Goal: Use online tool/utility: Utilize a website feature to perform a specific function

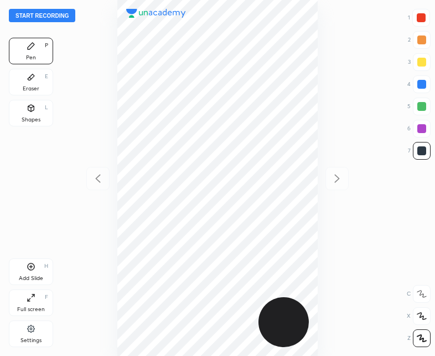
scroll to position [356, 258]
click at [37, 106] on div "Shapes L" at bounding box center [31, 113] width 44 height 27
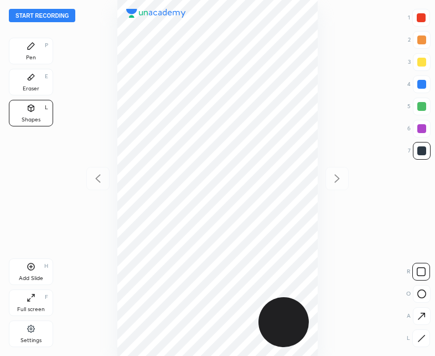
click at [29, 52] on div "Pen P" at bounding box center [31, 51] width 44 height 27
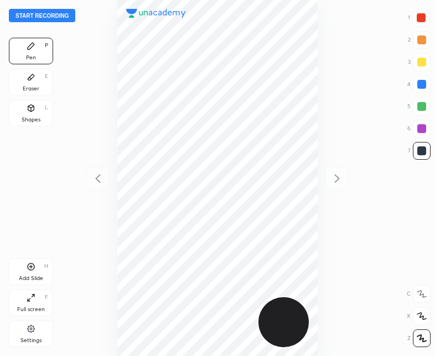
click at [38, 18] on button "Start recording" at bounding box center [42, 15] width 66 height 13
click at [30, 119] on div "Shapes" at bounding box center [31, 120] width 19 height 6
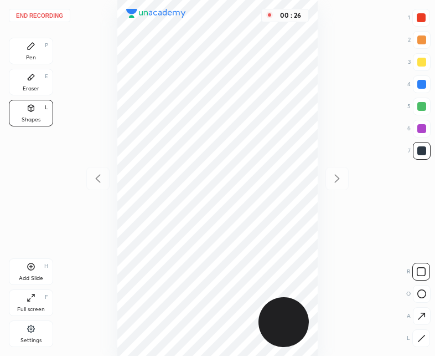
click at [424, 342] on icon at bounding box center [422, 338] width 8 height 8
click at [36, 45] on div "Pen P" at bounding box center [31, 51] width 44 height 27
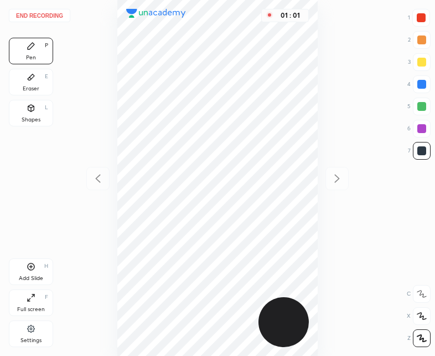
click at [33, 80] on icon at bounding box center [31, 77] width 9 height 9
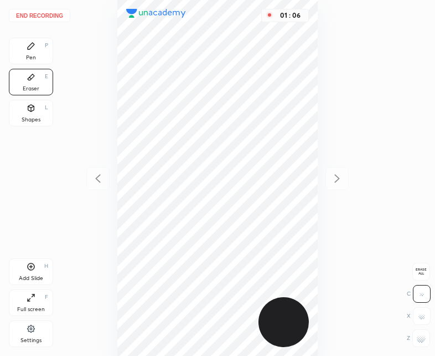
click at [38, 50] on div "Pen P" at bounding box center [31, 51] width 44 height 27
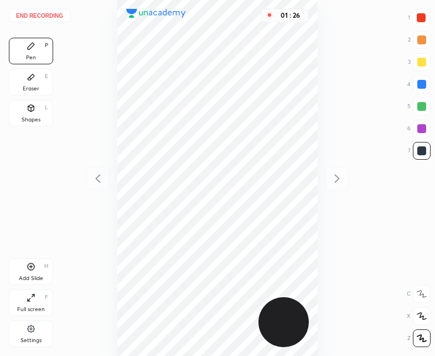
click at [418, 150] on div at bounding box center [422, 150] width 9 height 9
click at [38, 268] on div "Add Slide H" at bounding box center [31, 271] width 44 height 27
click at [99, 173] on icon at bounding box center [97, 178] width 13 height 13
click at [340, 175] on icon at bounding box center [337, 178] width 13 height 13
click at [100, 173] on icon at bounding box center [97, 178] width 13 height 13
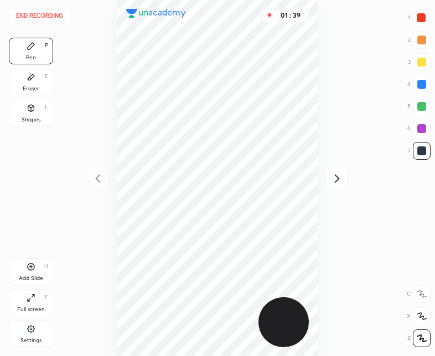
click at [347, 176] on div at bounding box center [337, 178] width 23 height 23
click at [99, 169] on div at bounding box center [97, 178] width 23 height 23
click at [339, 181] on icon at bounding box center [337, 178] width 13 height 13
click at [98, 178] on icon at bounding box center [97, 178] width 13 height 13
click at [341, 176] on icon at bounding box center [337, 178] width 13 height 13
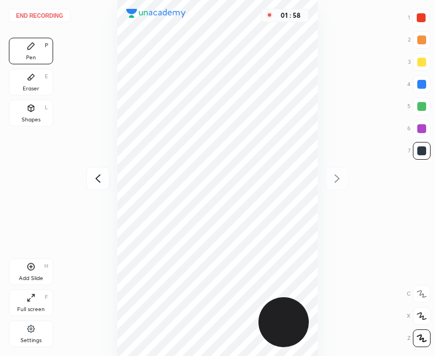
click at [88, 179] on div at bounding box center [97, 178] width 23 height 23
click at [95, 178] on div "01 : 59" at bounding box center [218, 178] width 258 height 356
click at [335, 177] on icon at bounding box center [337, 178] width 13 height 13
click at [40, 16] on button "End recording" at bounding box center [39, 15] width 61 height 13
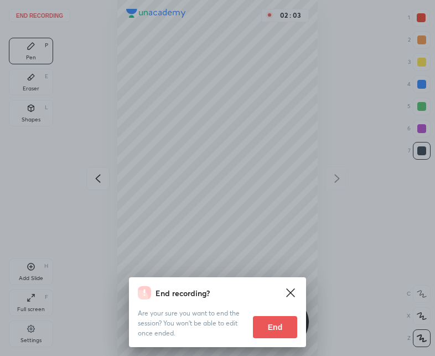
click at [274, 323] on button "End" at bounding box center [275, 327] width 44 height 22
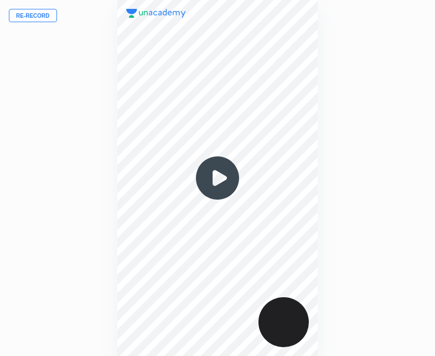
click at [222, 177] on img at bounding box center [217, 177] width 53 height 53
